Goal: Task Accomplishment & Management: Complete application form

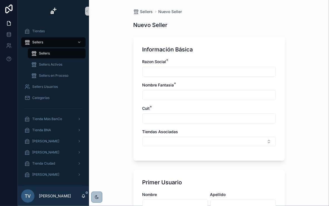
click at [160, 116] on input "scrollable content" at bounding box center [209, 119] width 133 height 8
click at [114, 104] on div "Sellers Nuevo Seller Nuevo Seller Información Básica Razon Social * Nombre Fant…" at bounding box center [209, 103] width 240 height 206
click at [59, 128] on div "Tienda BNA" at bounding box center [53, 130] width 58 height 9
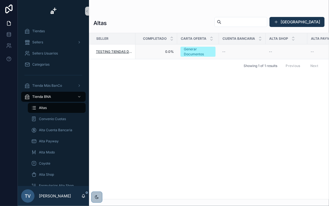
click at [111, 52] on span "TESTING TIENDAS DUPLICADAS" at bounding box center [114, 51] width 36 height 4
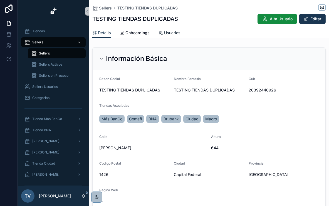
click at [165, 31] on span "Usuarios" at bounding box center [172, 33] width 16 height 6
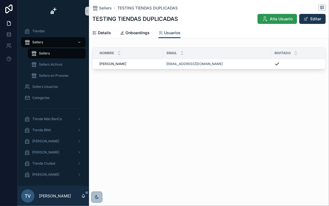
click at [282, 19] on span "Alta Usuario" at bounding box center [281, 19] width 23 height 6
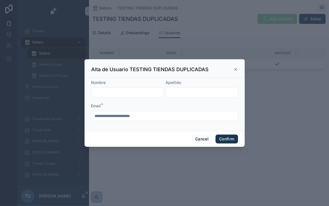
click at [140, 93] on input "text" at bounding box center [127, 93] width 72 height 8
type input "******"
type input "*********"
click at [227, 139] on button "Confirm" at bounding box center [226, 139] width 22 height 9
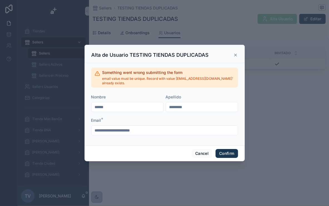
click at [234, 55] on icon at bounding box center [235, 55] width 4 height 4
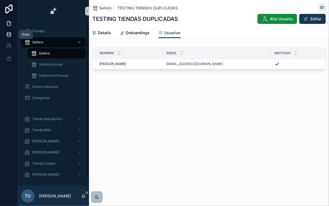
click at [6, 37] on link at bounding box center [9, 34] width 18 height 11
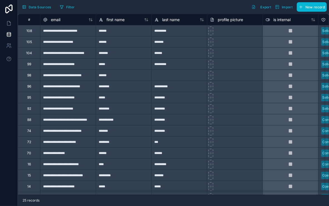
click at [54, 34] on div "**********" at bounding box center [68, 30] width 56 height 11
click at [33, 30] on div "108" at bounding box center [29, 30] width 22 height 11
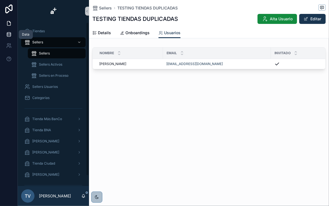
click at [12, 35] on link at bounding box center [9, 34] width 18 height 11
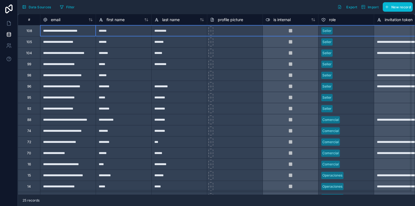
click at [36, 32] on div "108" at bounding box center [29, 30] width 22 height 11
click at [49, 54] on div "Delete row" at bounding box center [50, 55] width 28 height 6
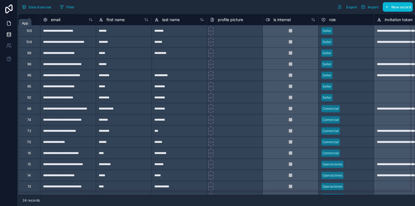
click at [8, 21] on icon at bounding box center [9, 24] width 6 height 6
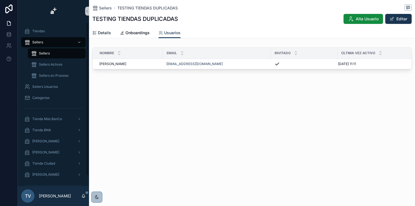
click at [105, 33] on span "Details" at bounding box center [104, 33] width 13 height 6
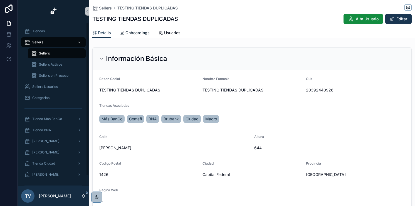
click at [131, 33] on span "Onboardings" at bounding box center [137, 33] width 24 height 6
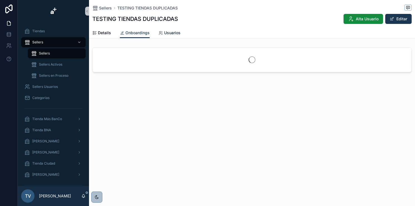
click at [159, 32] on icon "scrollable content" at bounding box center [160, 33] width 4 height 4
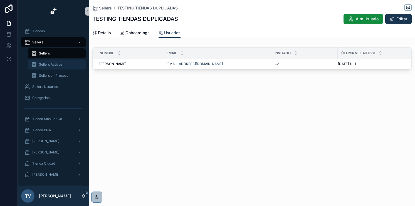
click at [60, 63] on span "Sellers Activos" at bounding box center [50, 64] width 23 height 4
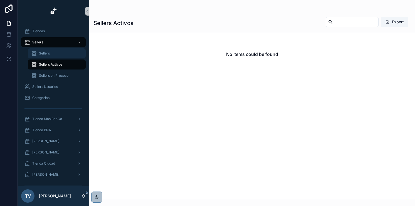
click at [59, 54] on div "Sellers" at bounding box center [56, 53] width 51 height 9
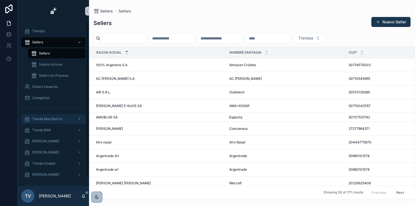
click at [54, 121] on span "Tienda Más BanCo" at bounding box center [47, 119] width 30 height 4
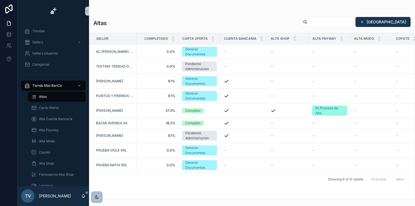
click at [57, 94] on div "Altas" at bounding box center [56, 96] width 51 height 9
click at [69, 86] on div "Tienda Más BanCo" at bounding box center [53, 85] width 58 height 9
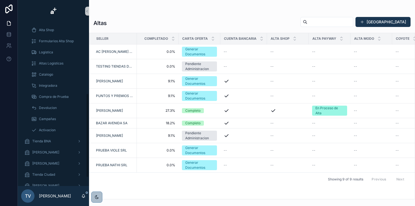
scroll to position [155, 0]
click at [53, 120] on div "Tienda BNA" at bounding box center [53, 119] width 58 height 9
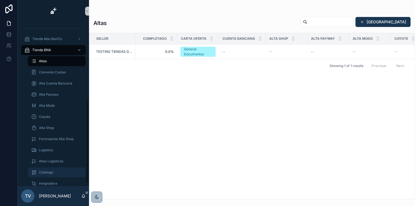
scroll to position [44, 0]
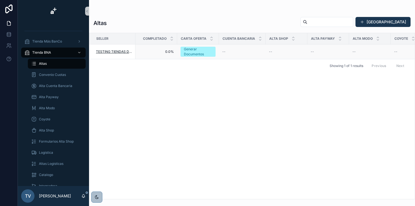
click at [109, 52] on span "TESTING TIENDAS DUPLICADAS" at bounding box center [114, 51] width 36 height 4
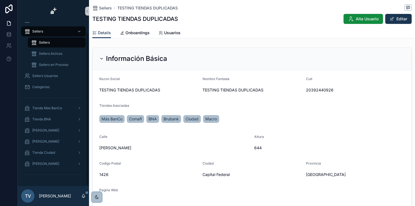
scroll to position [11, 0]
click at [329, 18] on icon "scrollable content" at bounding box center [351, 19] width 6 height 6
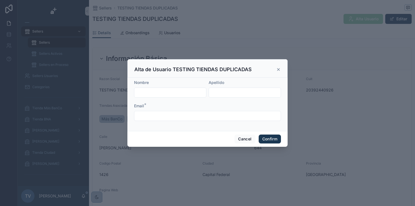
drag, startPoint x: 183, startPoint y: 89, endPoint x: 182, endPoint y: 92, distance: 3.3
click at [183, 89] on input "text" at bounding box center [170, 93] width 72 height 8
type input "******"
type input "*********"
type input "**********"
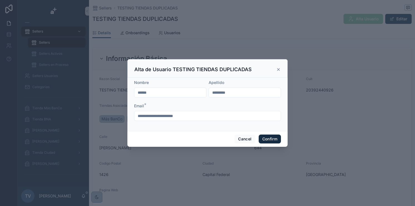
click at [272, 137] on button "Confirm" at bounding box center [269, 139] width 22 height 9
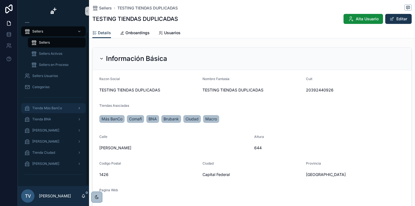
scroll to position [0, 0]
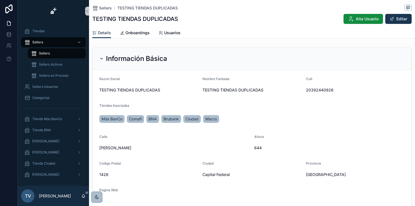
drag, startPoint x: 51, startPoint y: 52, endPoint x: 62, endPoint y: 100, distance: 49.3
click at [51, 52] on div "Sellers" at bounding box center [56, 53] width 51 height 9
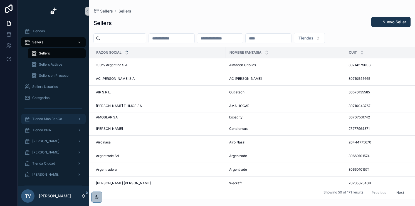
click at [63, 116] on div "Tienda Más BanCo" at bounding box center [53, 119] width 58 height 9
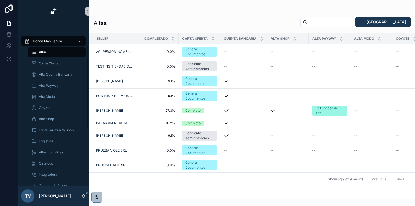
scroll to position [67, 0]
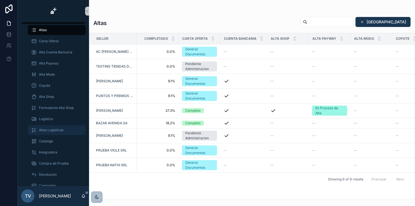
click at [64, 128] on div "Altas Logísticas" at bounding box center [56, 130] width 51 height 9
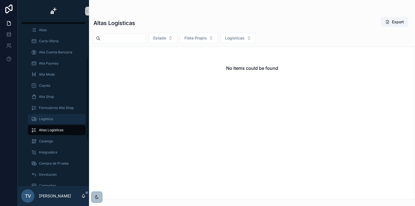
click at [71, 116] on div "Logística" at bounding box center [56, 119] width 51 height 9
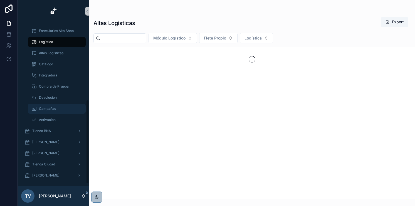
scroll to position [155, 0]
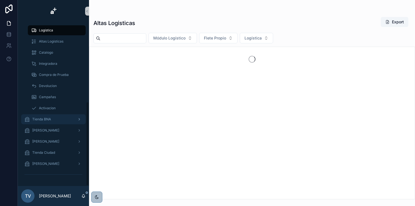
click at [59, 121] on div "Tienda BNA" at bounding box center [53, 119] width 58 height 9
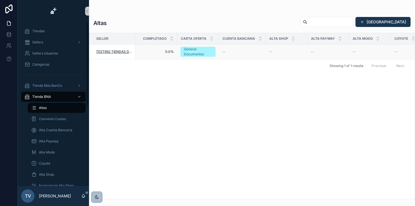
click at [110, 50] on span "TESTING TIENDAS DUPLICADAS" at bounding box center [114, 51] width 36 height 4
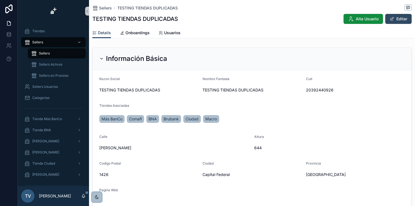
click at [329, 19] on button "Editar" at bounding box center [398, 19] width 26 height 10
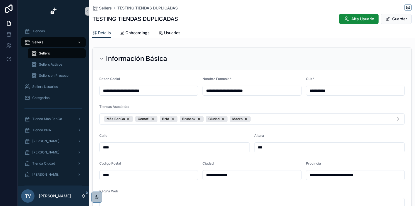
click at [183, 109] on div "Tiendas Asociadas" at bounding box center [251, 108] width 305 height 7
click at [329, 19] on button "Guardar" at bounding box center [396, 19] width 31 height 10
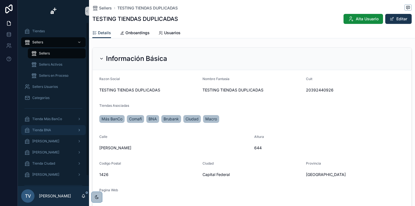
click at [54, 128] on div "Tienda BNA" at bounding box center [53, 130] width 58 height 9
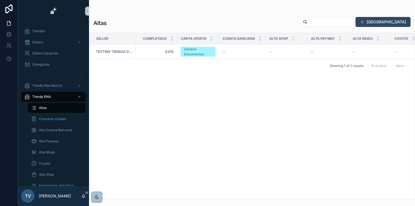
click at [329, 24] on button "[GEOGRAPHIC_DATA]" at bounding box center [382, 22] width 55 height 10
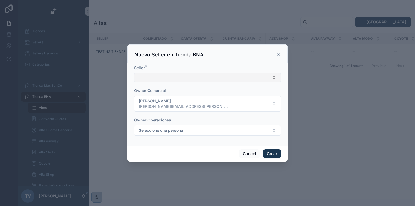
click at [163, 78] on button "Select Button" at bounding box center [207, 77] width 147 height 9
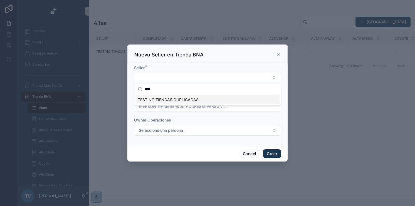
type input "****"
drag, startPoint x: 198, startPoint y: 52, endPoint x: 203, endPoint y: 59, distance: 8.5
click at [207, 54] on div "Nuevo Seller en Tienda BNA" at bounding box center [207, 54] width 146 height 7
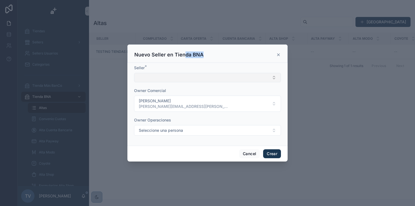
click at [173, 77] on button "Select Button" at bounding box center [207, 77] width 147 height 9
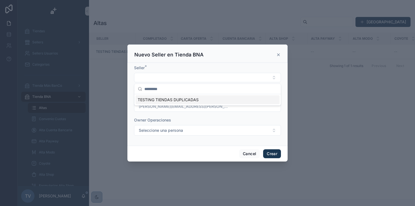
click at [184, 99] on span "TESTING TIENDAS DUPLICADAS" at bounding box center [168, 100] width 61 height 6
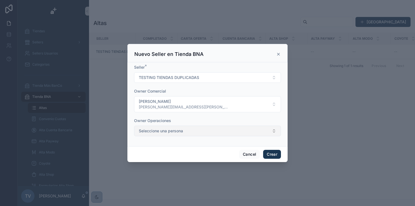
click at [213, 131] on button "Seleccione una persona" at bounding box center [207, 131] width 147 height 11
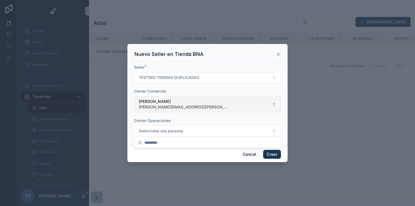
click at [279, 105] on button "Tobías Vergalito [EMAIL_ADDRESS][PERSON_NAME][DOMAIN_NAME]" at bounding box center [207, 104] width 147 height 16
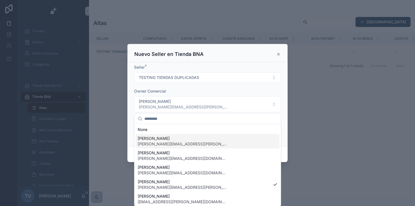
click at [295, 93] on div "scrollable content" at bounding box center [207, 103] width 415 height 206
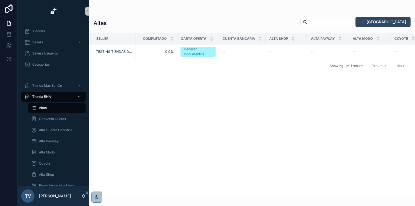
click at [329, 21] on button "[GEOGRAPHIC_DATA]" at bounding box center [382, 22] width 55 height 10
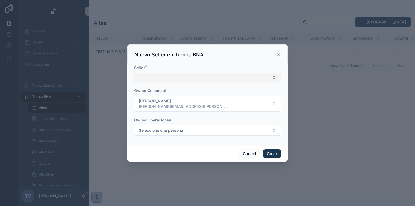
click at [218, 77] on button "Select Button" at bounding box center [207, 77] width 147 height 9
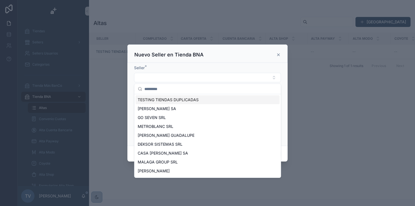
click at [205, 100] on div "TESTING TIENDAS DUPLICADAS" at bounding box center [207, 99] width 144 height 9
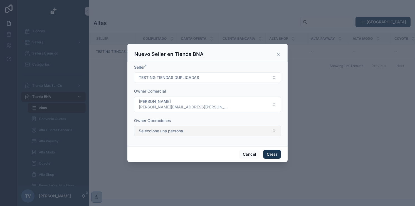
click at [176, 128] on span "Seleccione una persona" at bounding box center [161, 131] width 44 height 6
click at [171, 151] on div "Cancel Crear" at bounding box center [207, 154] width 160 height 16
click at [171, 134] on button "Seleccione una persona" at bounding box center [207, 131] width 147 height 11
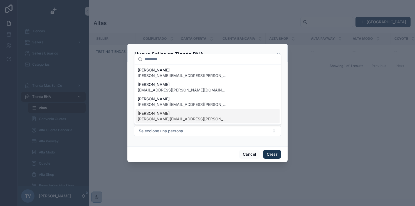
click at [169, 113] on span "[PERSON_NAME]" at bounding box center [182, 114] width 89 height 6
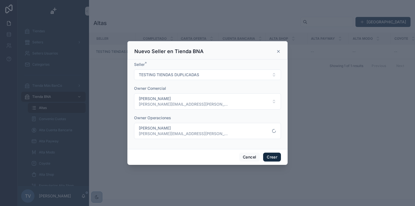
click at [268, 155] on button "Crear" at bounding box center [272, 157] width 18 height 9
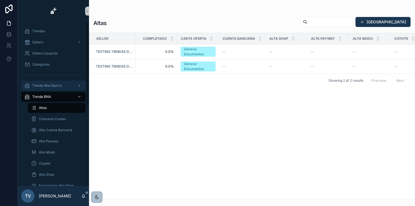
click at [43, 86] on span "Tienda Más BanCo" at bounding box center [47, 85] width 30 height 4
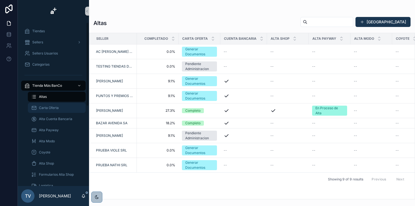
click at [50, 111] on div "Carta Oferta" at bounding box center [56, 107] width 51 height 9
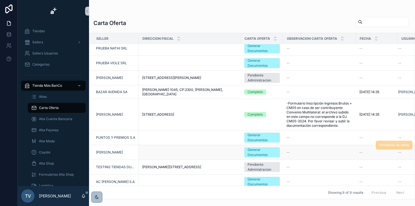
scroll to position [5, 0]
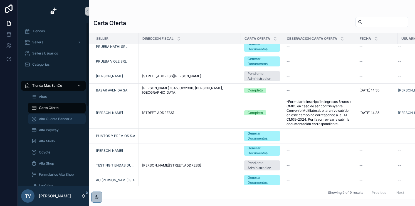
click at [42, 119] on span "Alta Cuenta Bancaria" at bounding box center [55, 119] width 33 height 4
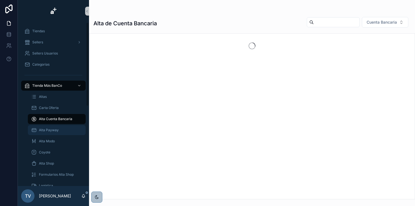
click at [48, 128] on span "Alta Payway" at bounding box center [49, 130] width 20 height 4
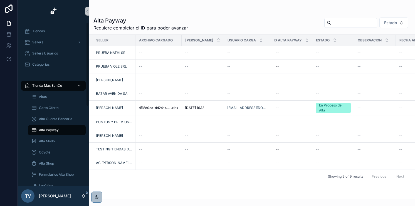
click at [33, 124] on div "Alta Cuenta Bancaria" at bounding box center [56, 118] width 64 height 11
click at [42, 122] on div "Alta Cuenta Bancaria" at bounding box center [56, 119] width 51 height 9
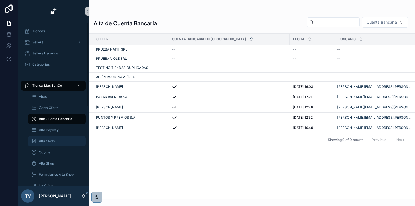
click at [62, 143] on div "Alta Modo" at bounding box center [56, 141] width 51 height 9
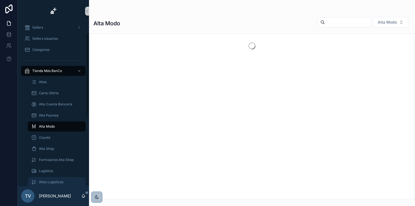
scroll to position [44, 0]
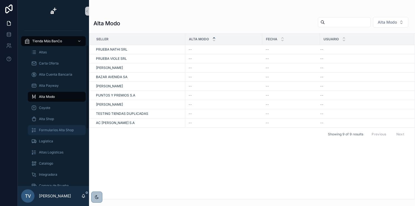
click at [62, 130] on span "Formularios Alta Shop" at bounding box center [56, 130] width 35 height 4
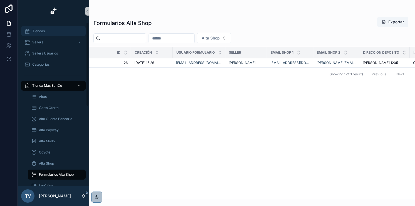
click at [50, 34] on div "Tiendas" at bounding box center [53, 31] width 58 height 9
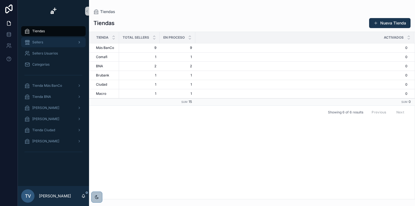
click at [48, 40] on div "Sellers" at bounding box center [53, 42] width 58 height 9
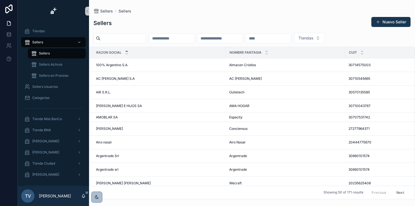
click at [121, 41] on input "scrollable content" at bounding box center [123, 38] width 46 height 8
type input "*******"
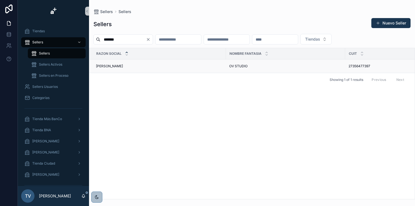
click at [107, 66] on span "[PERSON_NAME]" at bounding box center [109, 66] width 27 height 4
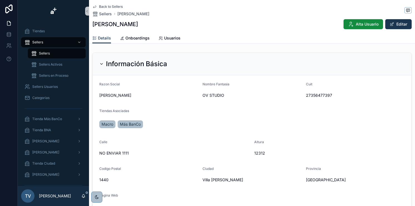
click at [203, 125] on div "Macro Más BanCo" at bounding box center [251, 124] width 305 height 10
click at [329, 22] on button "Editar" at bounding box center [398, 24] width 26 height 10
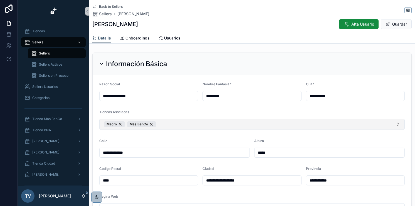
click at [207, 122] on button "Macro Más BanCo" at bounding box center [251, 124] width 305 height 11
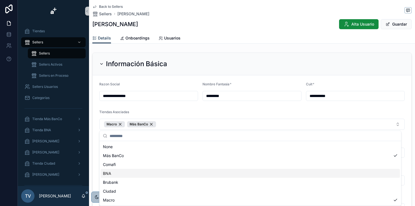
click at [123, 170] on div "BNA" at bounding box center [250, 173] width 299 height 9
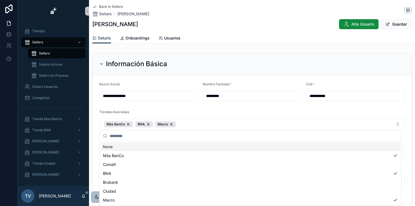
click at [181, 112] on div "Tiendas Asociadas" at bounding box center [251, 113] width 305 height 7
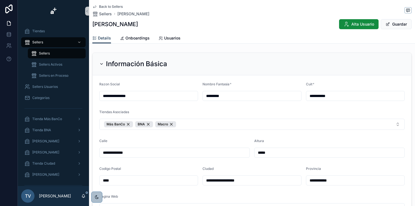
click at [172, 141] on div "Calle" at bounding box center [174, 142] width 150 height 7
click at [329, 24] on button "Guardar" at bounding box center [396, 24] width 31 height 10
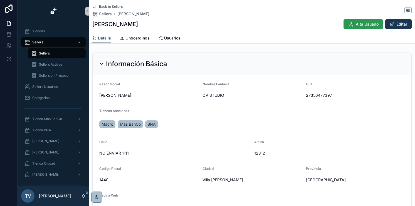
click at [329, 19] on div "Alta Usuario Editar" at bounding box center [375, 24] width 73 height 11
click at [329, 23] on span "Alta Usuario" at bounding box center [366, 24] width 23 height 6
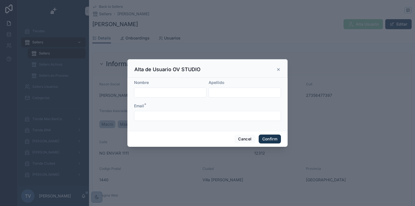
click at [27, 50] on div at bounding box center [207, 103] width 415 height 206
click at [240, 137] on button "Cancel" at bounding box center [244, 139] width 21 height 9
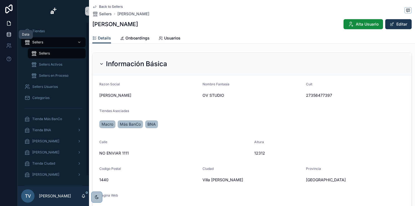
click at [12, 36] on link at bounding box center [9, 34] width 18 height 11
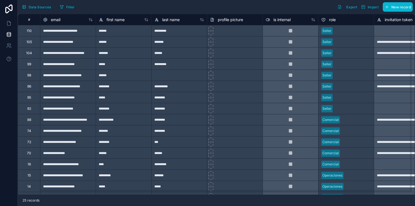
click at [63, 31] on div "**********" at bounding box center [68, 30] width 56 height 11
click at [31, 30] on div "110" at bounding box center [29, 30] width 22 height 11
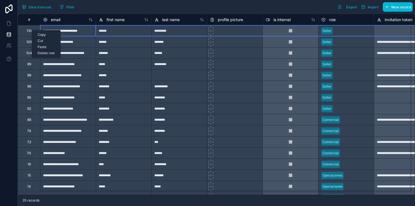
click at [46, 51] on div "Delete row" at bounding box center [46, 53] width 28 height 6
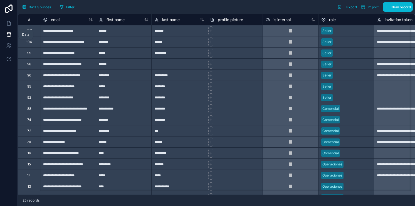
click at [10, 30] on link at bounding box center [9, 34] width 18 height 11
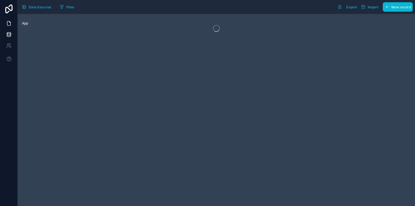
click at [11, 25] on icon at bounding box center [9, 24] width 6 height 6
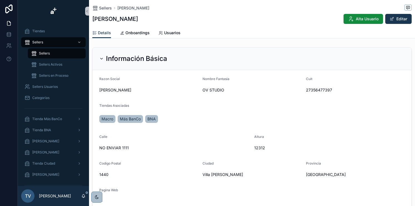
click at [329, 12] on div "[PERSON_NAME] [PERSON_NAME] Alta Usuario Editar" at bounding box center [251, 14] width 319 height 28
click at [329, 22] on button "Alta Usuario" at bounding box center [362, 19] width 39 height 10
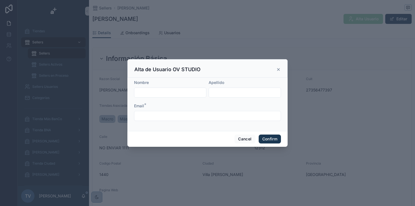
click at [167, 99] on form "Nombre Apellido Email *" at bounding box center [207, 103] width 147 height 47
click at [168, 95] on input "text" at bounding box center [170, 93] width 72 height 8
type input "******"
type input "*********"
type input "**********"
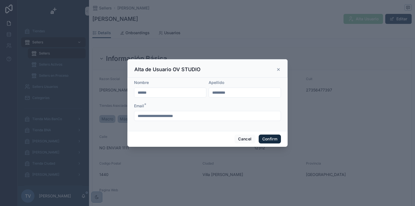
click at [262, 136] on button "Confirm" at bounding box center [269, 139] width 22 height 9
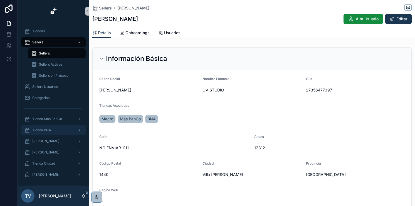
click at [55, 133] on div "Tienda BNA" at bounding box center [53, 130] width 58 height 9
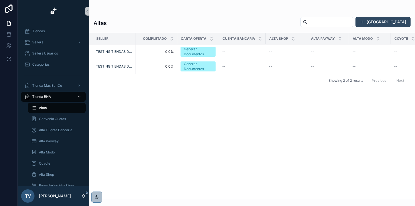
click at [329, 22] on button "[GEOGRAPHIC_DATA]" at bounding box center [382, 22] width 55 height 10
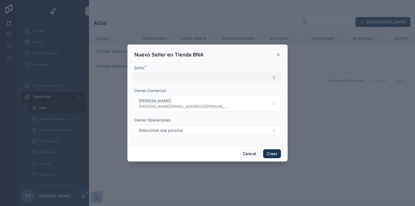
click at [196, 74] on button "Select Button" at bounding box center [207, 77] width 147 height 9
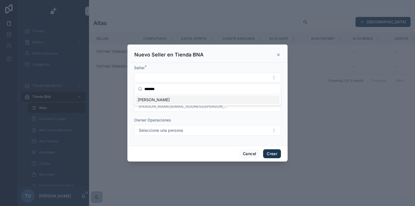
click at [175, 88] on input "*******" at bounding box center [210, 89] width 133 height 10
type input "*******"
click at [170, 101] on span "[PERSON_NAME]" at bounding box center [154, 100] width 32 height 6
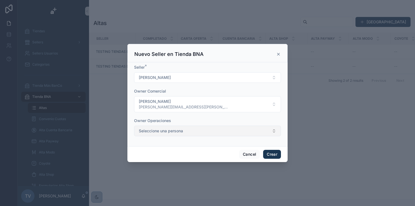
click at [187, 126] on button "Seleccione una persona" at bounding box center [207, 131] width 147 height 11
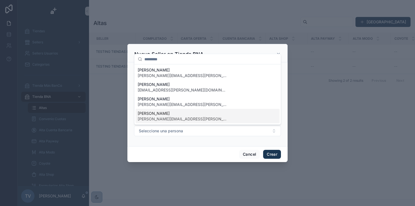
click at [176, 116] on span "[PERSON_NAME][EMAIL_ADDRESS][PERSON_NAME][DOMAIN_NAME]" at bounding box center [182, 119] width 89 height 6
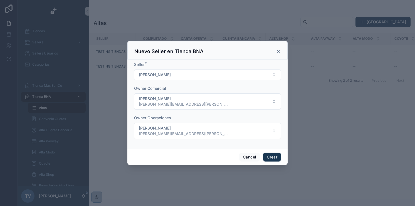
click at [193, 119] on div "Owner Operaciones" at bounding box center [207, 118] width 147 height 6
click at [270, 154] on button "Crear" at bounding box center [272, 157] width 18 height 9
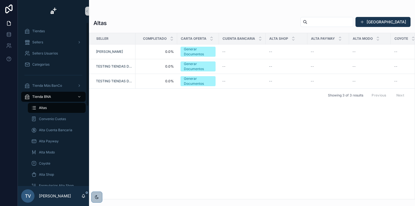
drag, startPoint x: 122, startPoint y: 129, endPoint x: 87, endPoint y: 119, distance: 37.0
click at [120, 129] on div "Seller Completado Carta Oferta Cuenta Bancaria Alta Shop Alta Payway Alta Modo …" at bounding box center [251, 116] width 325 height 166
